Goal: Information Seeking & Learning: Learn about a topic

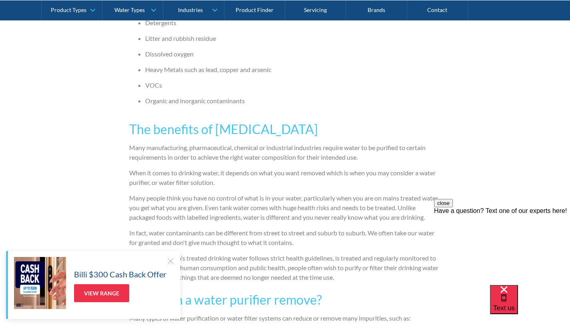
click at [268, 169] on p "When it comes to drinking water, it depends on what you want removed which is w…" at bounding box center [285, 177] width 312 height 19
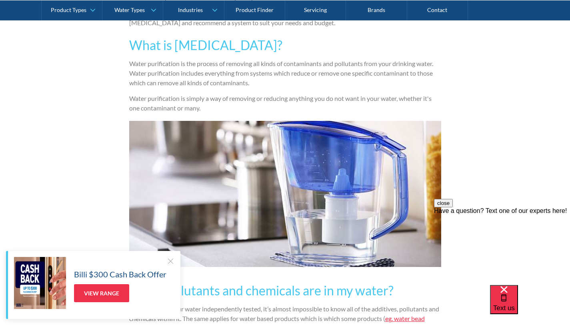
scroll to position [597, 0]
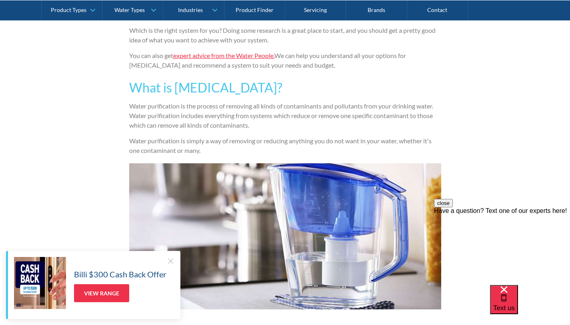
scroll to position [552, 0]
click at [453, 207] on button "close" at bounding box center [443, 203] width 19 height 8
click at [173, 259] on div at bounding box center [170, 261] width 8 height 8
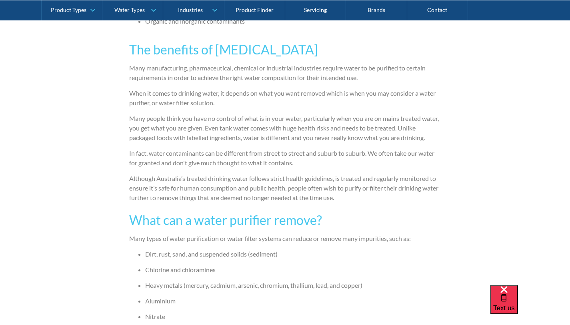
scroll to position [1088, 0]
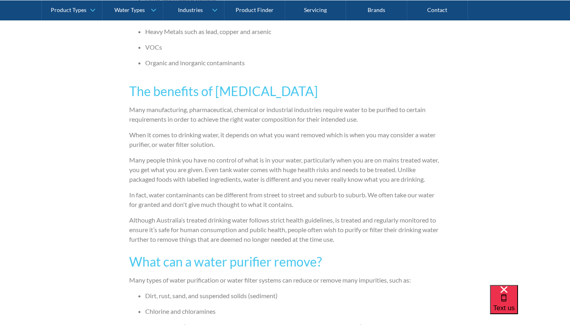
scroll to position [1025, 0]
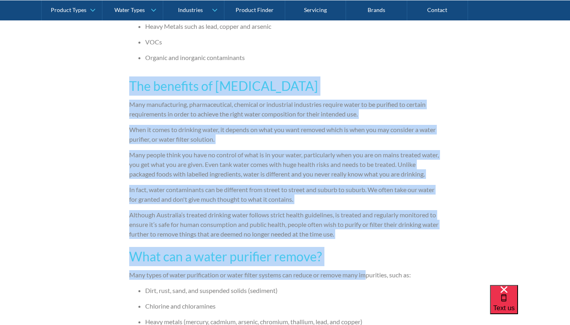
drag, startPoint x: 128, startPoint y: 76, endPoint x: 356, endPoint y: 260, distance: 293.6
click at [360, 260] on div "Water Types By The Water People The Water People [DATE] 4 minute read Find out …" at bounding box center [285, 47] width 570 height 1829
click at [534, 68] on div "Water Types By The Water People The Water People [DATE] 4 minute read Find out …" at bounding box center [285, 47] width 570 height 1829
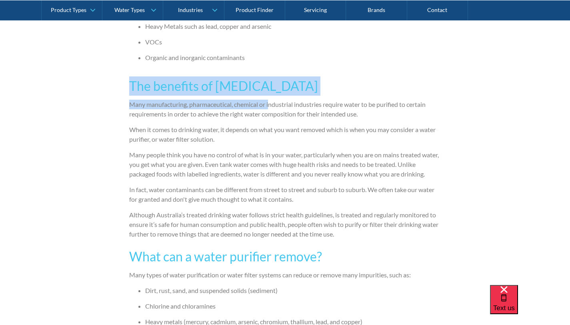
drag, startPoint x: 129, startPoint y: 78, endPoint x: 307, endPoint y: 101, distance: 179.4
click at [307, 101] on div "There are plenty of options if you want the cleanest drinking water possible. U…" at bounding box center [285, 208] width 312 height 1380
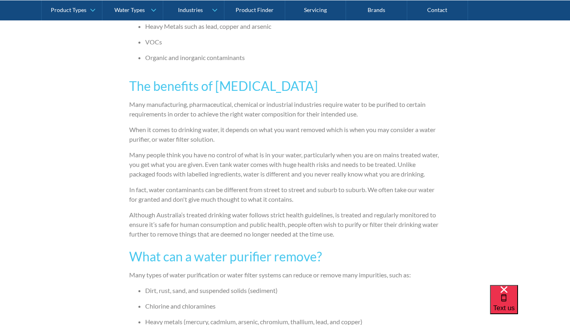
click at [432, 82] on h3 "The benefits of [MEDICAL_DATA]" at bounding box center [285, 85] width 312 height 19
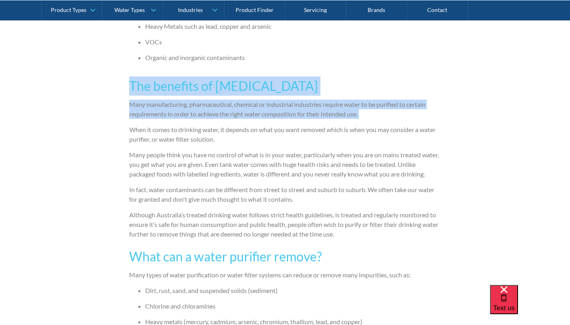
drag, startPoint x: 128, startPoint y: 80, endPoint x: 243, endPoint y: 113, distance: 119.9
click at [243, 113] on div "Water Types By The Water People The Water People [DATE] 4 minute read Find out …" at bounding box center [285, 47] width 570 height 1829
drag, startPoint x: 324, startPoint y: 99, endPoint x: 323, endPoint y: 92, distance: 6.8
click at [324, 100] on p "Many manufacturing, pharmaceutical, chemical or industrial industries require w…" at bounding box center [285, 109] width 312 height 19
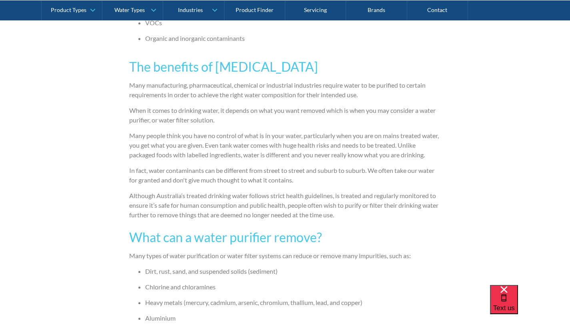
scroll to position [1045, 0]
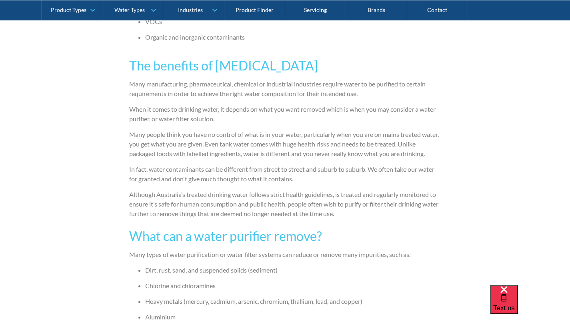
click at [293, 83] on p "Many manufacturing, pharmaceutical, chemical or industrial industries require w…" at bounding box center [285, 88] width 312 height 19
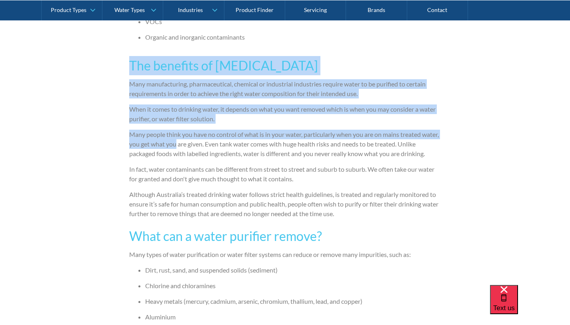
drag, startPoint x: 131, startPoint y: 63, endPoint x: 193, endPoint y: 139, distance: 97.8
click at [193, 139] on div "There are plenty of options if you want the cleanest drinking water possible. U…" at bounding box center [285, 188] width 312 height 1380
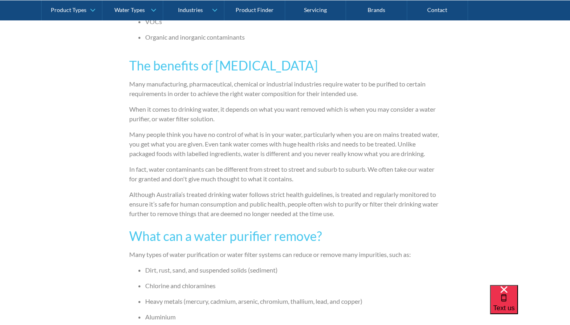
click at [348, 36] on li "Organic and inorganic contaminants" at bounding box center [293, 37] width 296 height 10
click at [65, 269] on div "Water Types By The Water People The Water People [DATE] 4 minute read Find out …" at bounding box center [285, 26] width 570 height 1829
drag, startPoint x: 65, startPoint y: 269, endPoint x: 71, endPoint y: 255, distance: 15.4
click at [68, 264] on div "Water Types By The Water People The Water People [DATE] 4 minute read Find out …" at bounding box center [285, 26] width 570 height 1829
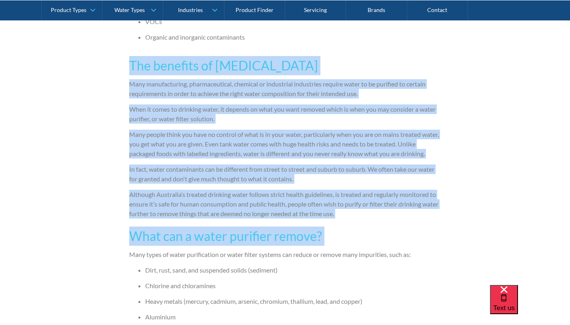
drag, startPoint x: 131, startPoint y: 58, endPoint x: 228, endPoint y: 237, distance: 203.5
click at [228, 237] on div "There are plenty of options if you want the cleanest drinking water possible. U…" at bounding box center [285, 188] width 312 height 1380
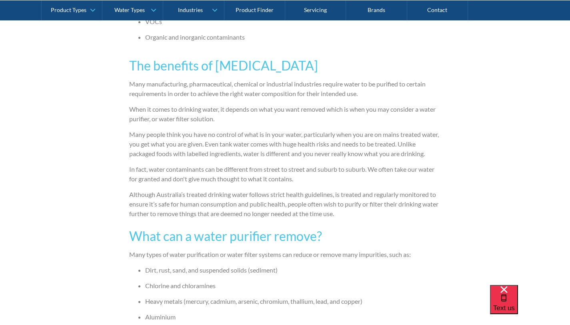
click at [452, 114] on div "Water Types By The Water People The Water People [DATE] 4 minute read Find out …" at bounding box center [285, 26] width 570 height 1829
click at [79, 217] on div "Water Types By The Water People The Water People [DATE] 4 minute read Find out …" at bounding box center [285, 26] width 570 height 1829
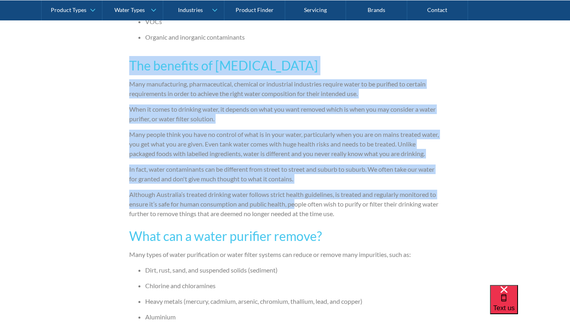
drag, startPoint x: 130, startPoint y: 58, endPoint x: 296, endPoint y: 194, distance: 215.7
click at [296, 194] on div "There are plenty of options if you want the cleanest drinking water possible. U…" at bounding box center [285, 188] width 312 height 1380
click at [478, 128] on div "Water Types By The Water People The Water People [DATE] 4 minute read Find out …" at bounding box center [285, 26] width 570 height 1829
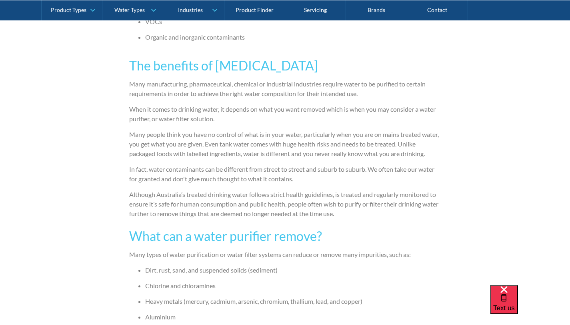
click at [471, 55] on div "Water Types By The Water People The Water People [DATE] 4 minute read Find out …" at bounding box center [285, 26] width 570 height 1829
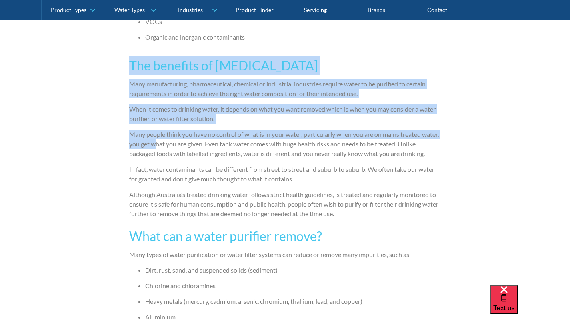
drag, startPoint x: 130, startPoint y: 56, endPoint x: 178, endPoint y: 121, distance: 81.1
click at [178, 121] on div "There are plenty of options if you want the cleanest drinking water possible. U…" at bounding box center [285, 188] width 312 height 1380
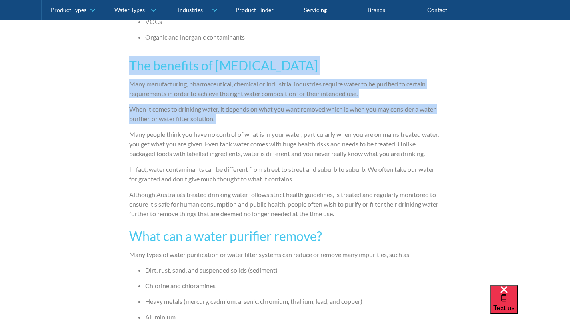
click at [334, 57] on h3 "The benefits of [MEDICAL_DATA]" at bounding box center [285, 65] width 312 height 19
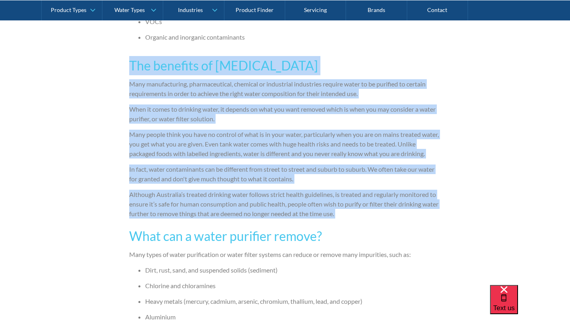
drag, startPoint x: 130, startPoint y: 58, endPoint x: 290, endPoint y: 214, distance: 224.0
click at [290, 214] on div "There are plenty of options if you want the cleanest drinking water possible. U…" at bounding box center [285, 188] width 312 height 1380
click at [329, 56] on h3 "The benefits of [MEDICAL_DATA]" at bounding box center [285, 65] width 312 height 19
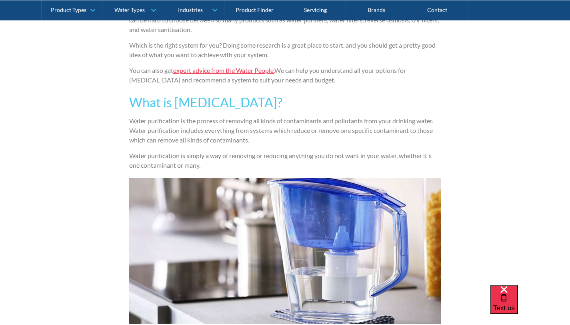
scroll to position [539, 0]
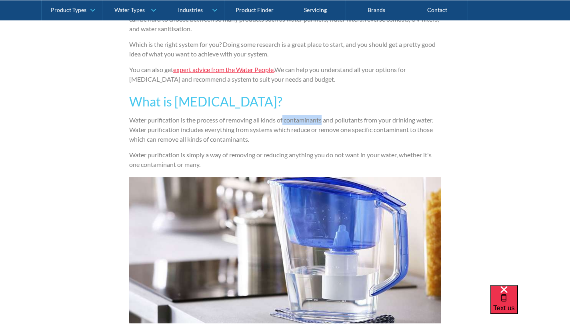
drag, startPoint x: 284, startPoint y: 118, endPoint x: 324, endPoint y: 117, distance: 40.0
click at [324, 117] on p "Water purification is the process of removing all kinds of contaminants and pol…" at bounding box center [285, 129] width 312 height 29
click at [318, 138] on p "Water purification is the process of removing all kinds of contaminants and pol…" at bounding box center [285, 129] width 312 height 29
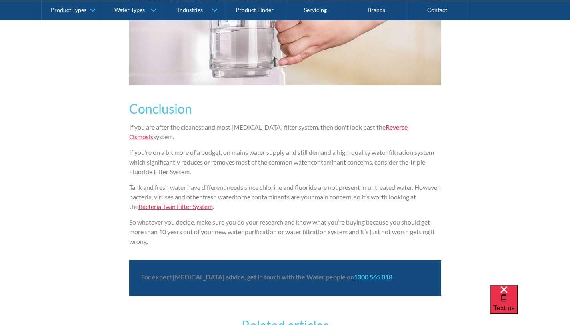
scroll to position [1673, 0]
